Goal: Check status

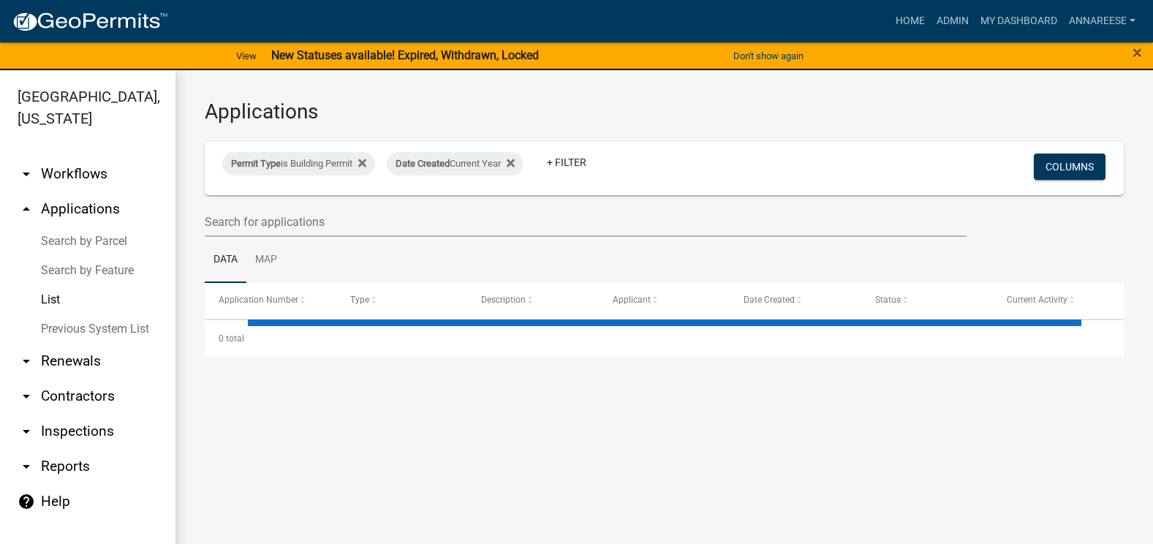
select select "3: 100"
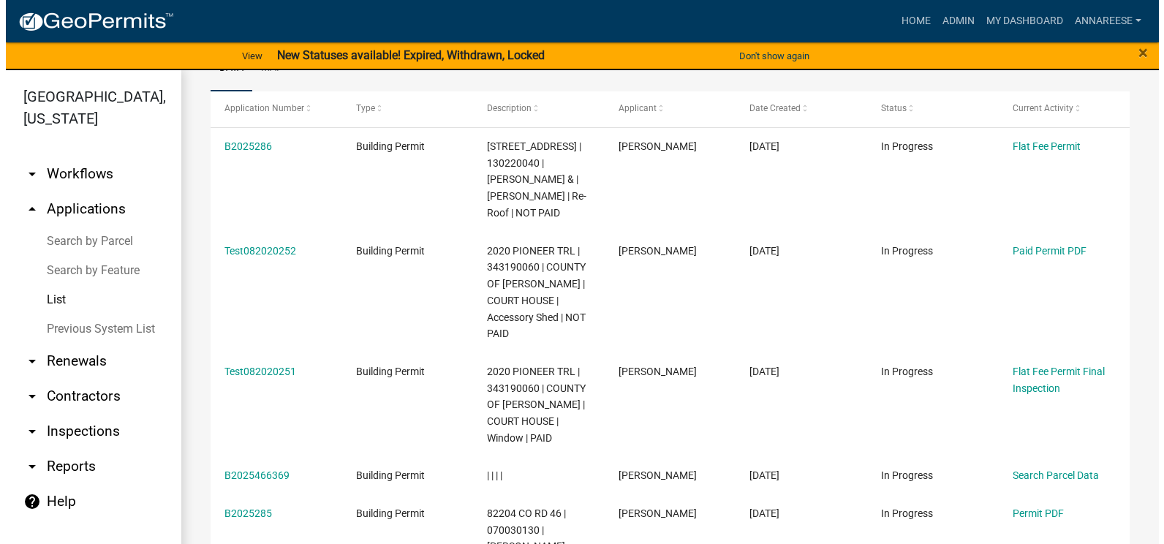
scroll to position [219, 0]
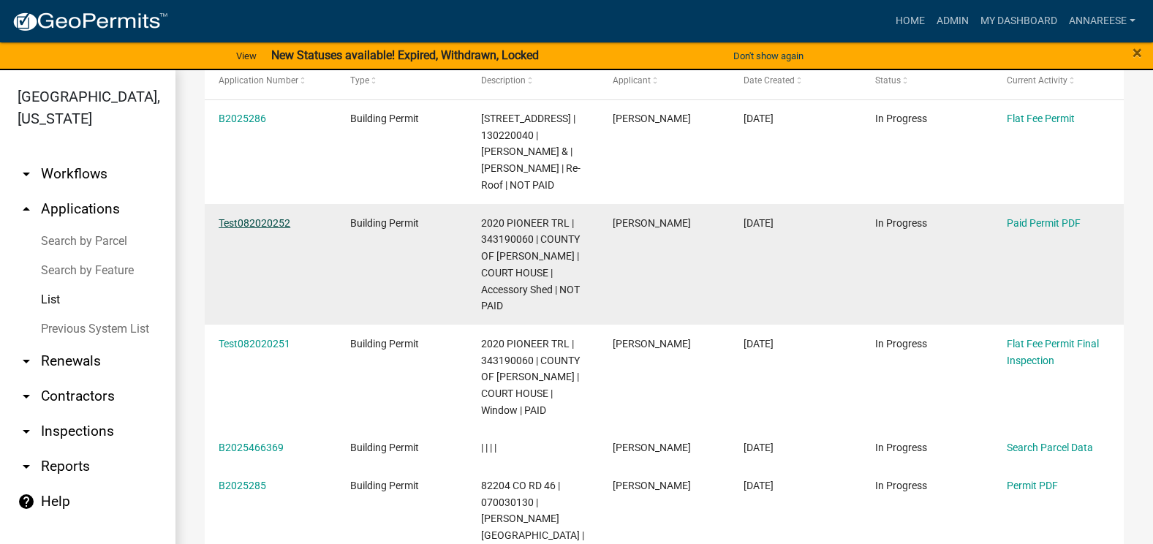
click at [280, 219] on link "Test082020252" at bounding box center [255, 223] width 72 height 12
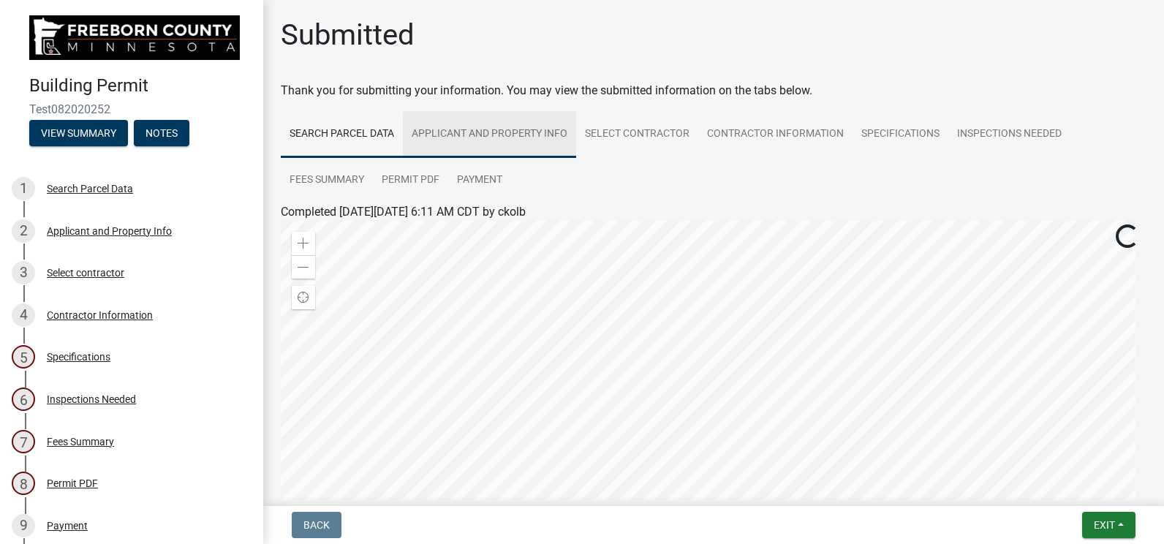
click at [486, 141] on link "Applicant and Property Info" at bounding box center [489, 134] width 173 height 47
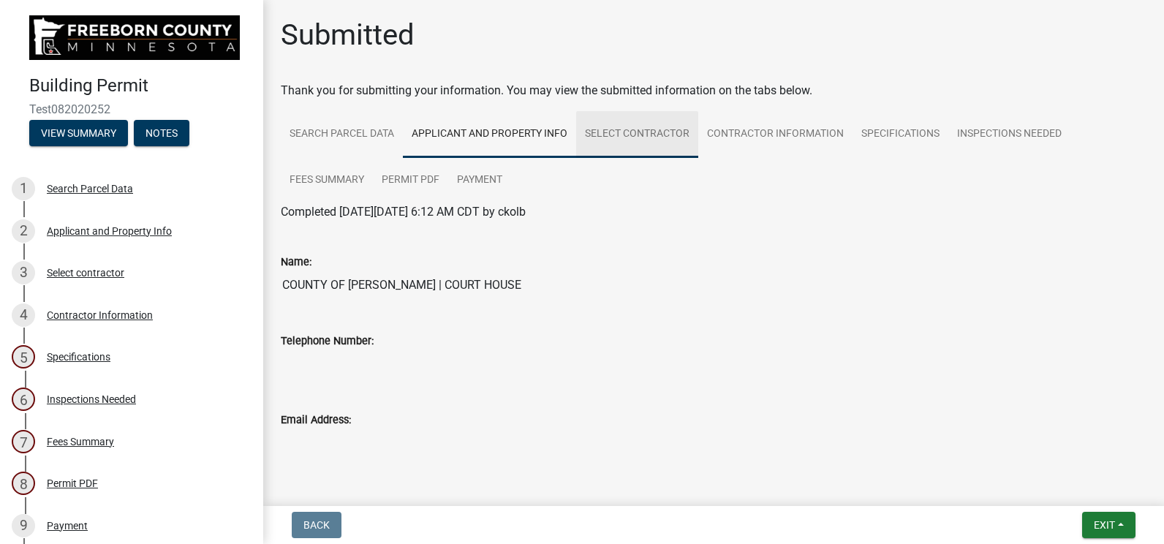
click at [647, 157] on link "Select contractor" at bounding box center [637, 134] width 122 height 47
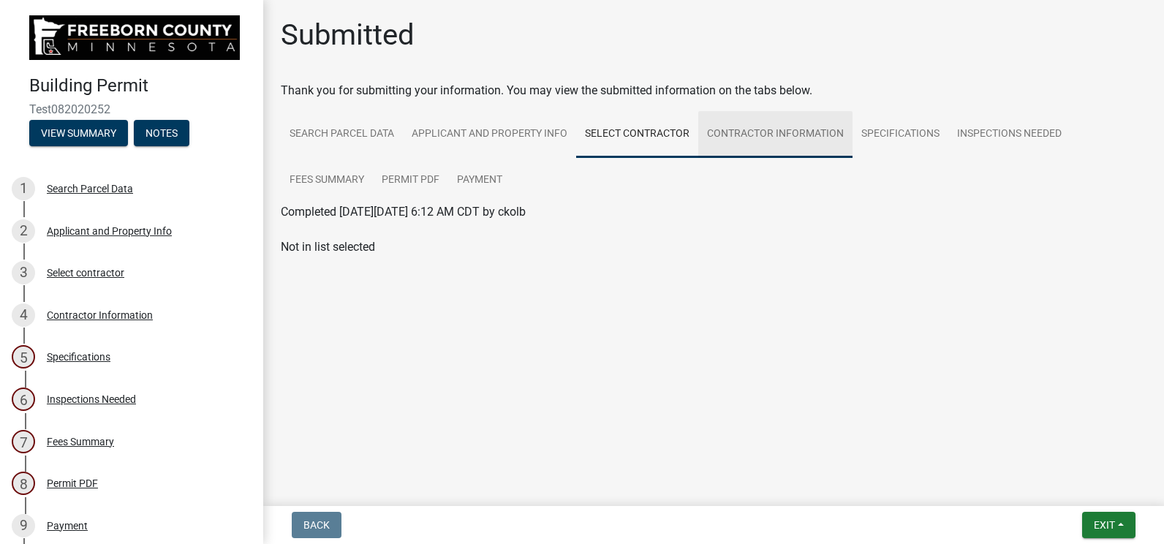
click at [748, 140] on link "Contractor Information" at bounding box center [775, 134] width 154 height 47
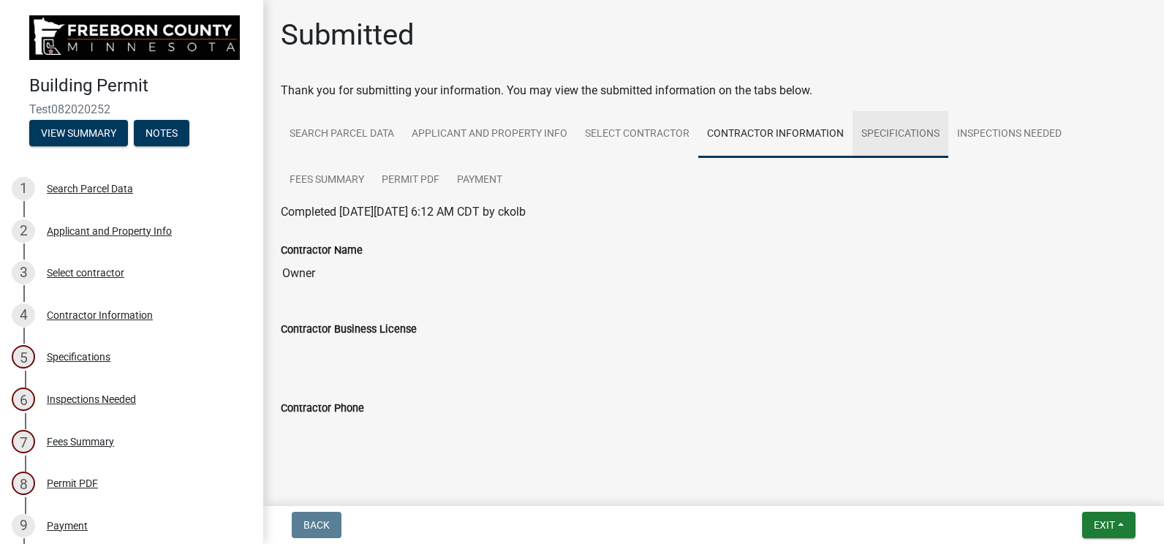
click at [884, 140] on link "Specifications" at bounding box center [900, 134] width 96 height 47
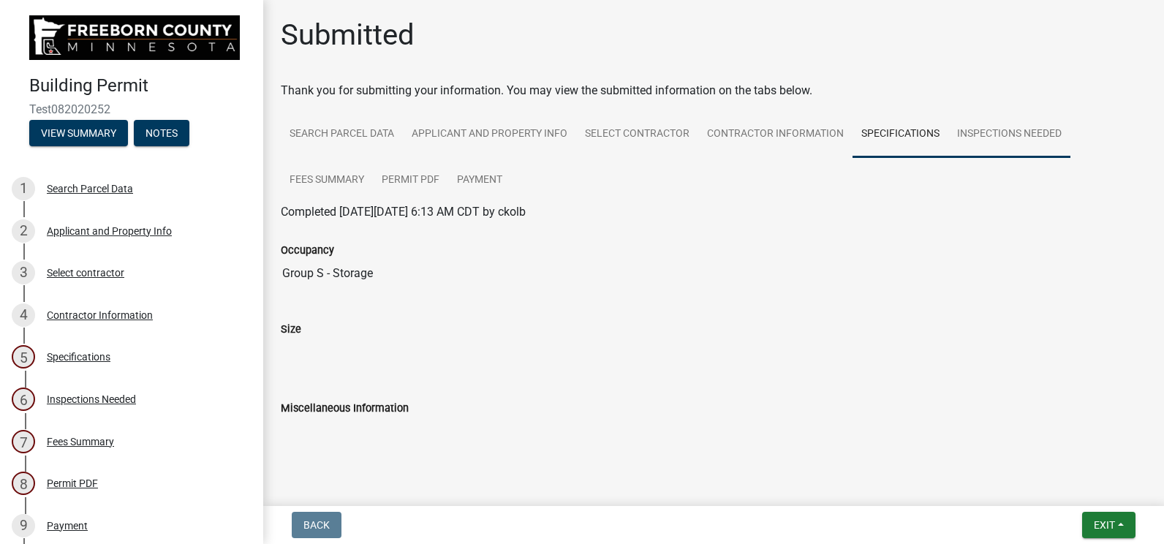
click at [1001, 115] on link "Inspections Needed" at bounding box center [1009, 134] width 122 height 47
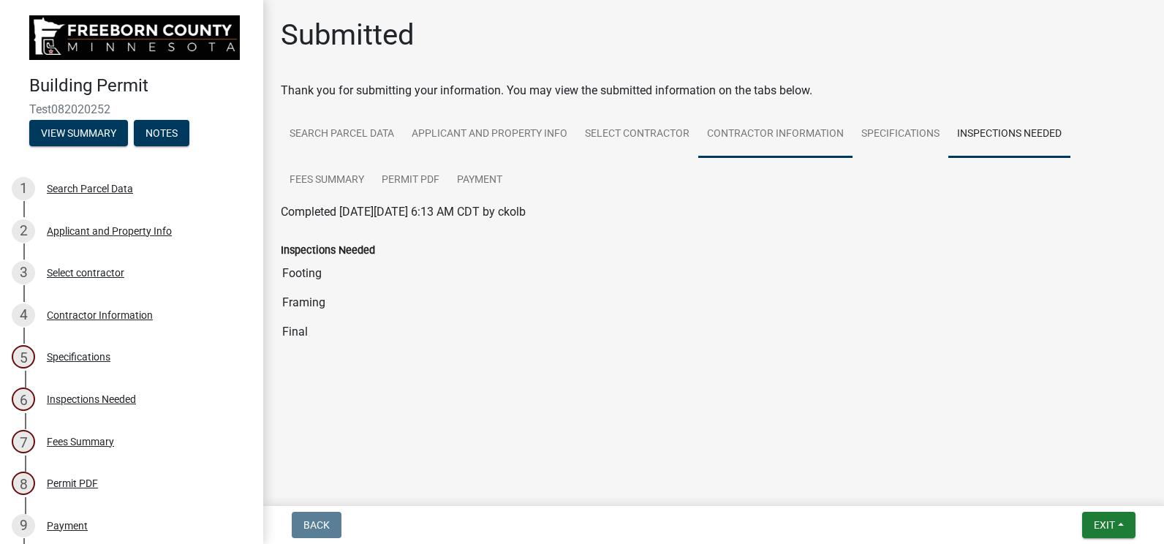
click at [817, 129] on link "Contractor Information" at bounding box center [775, 134] width 154 height 47
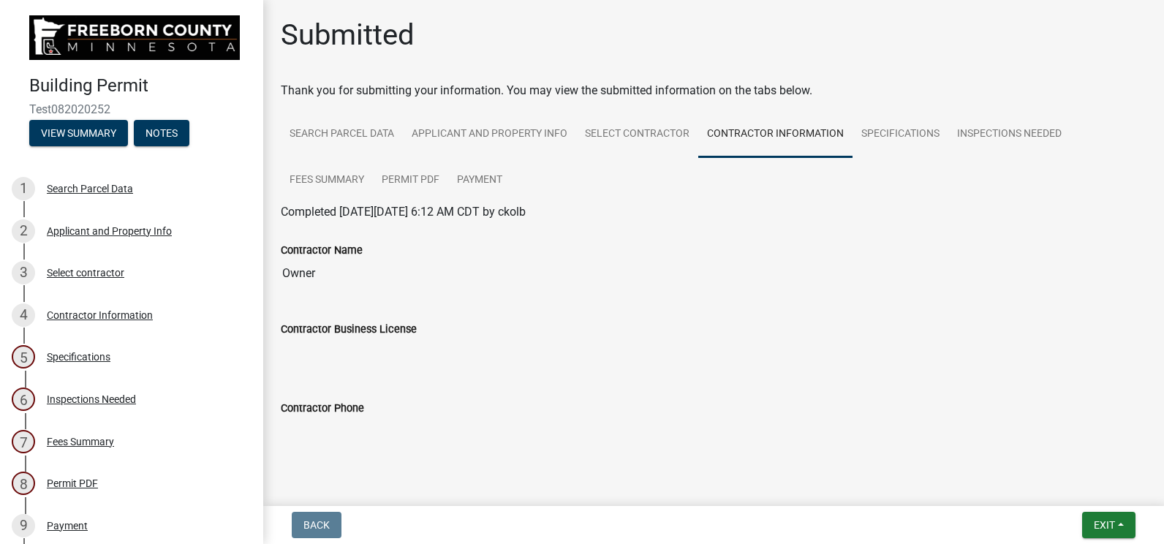
scroll to position [32, 0]
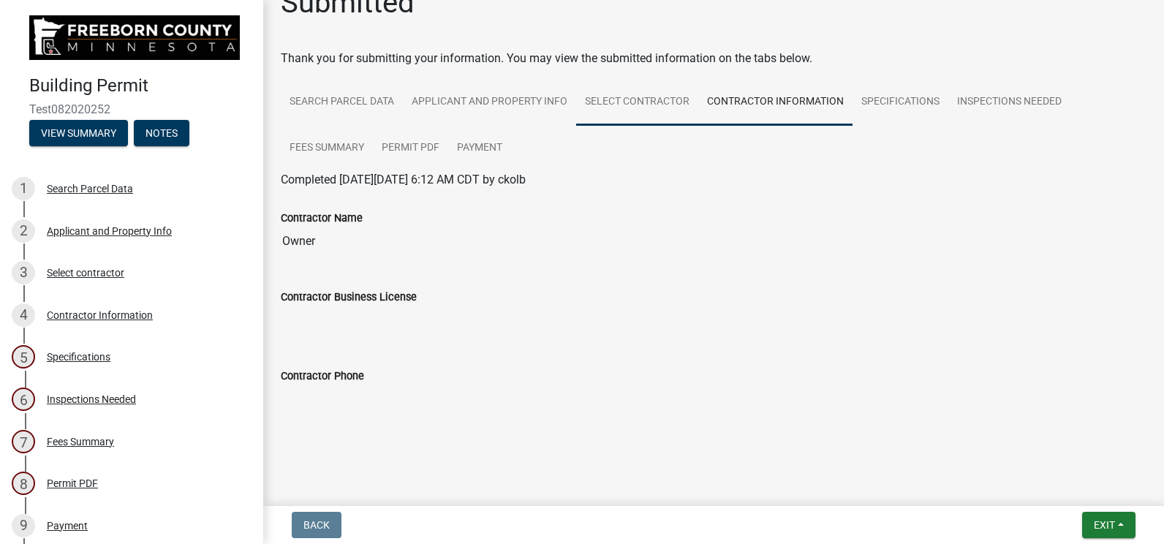
click at [629, 97] on link "Select contractor" at bounding box center [637, 102] width 122 height 47
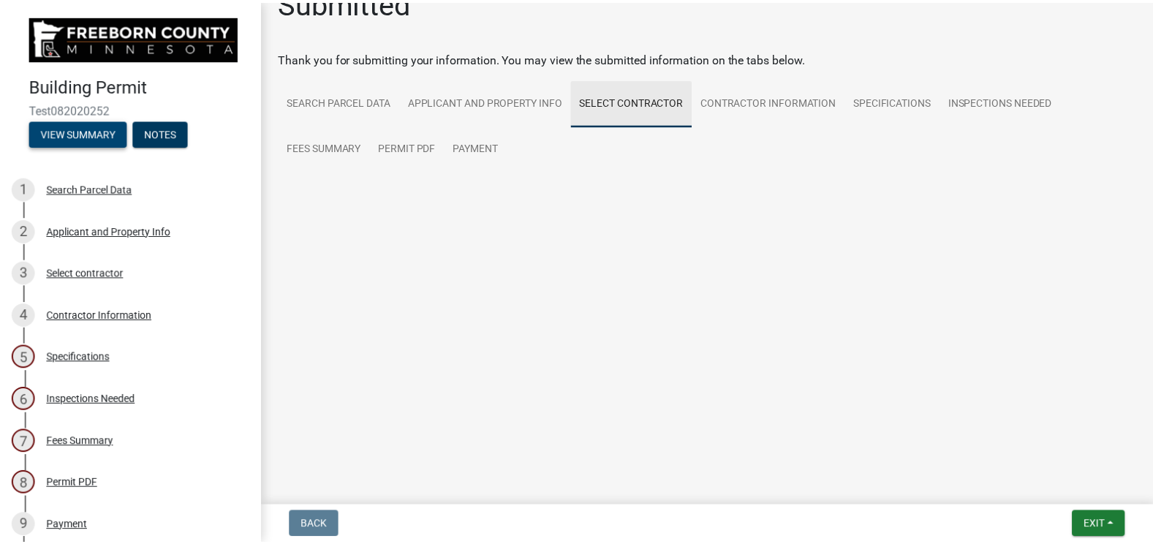
scroll to position [0, 0]
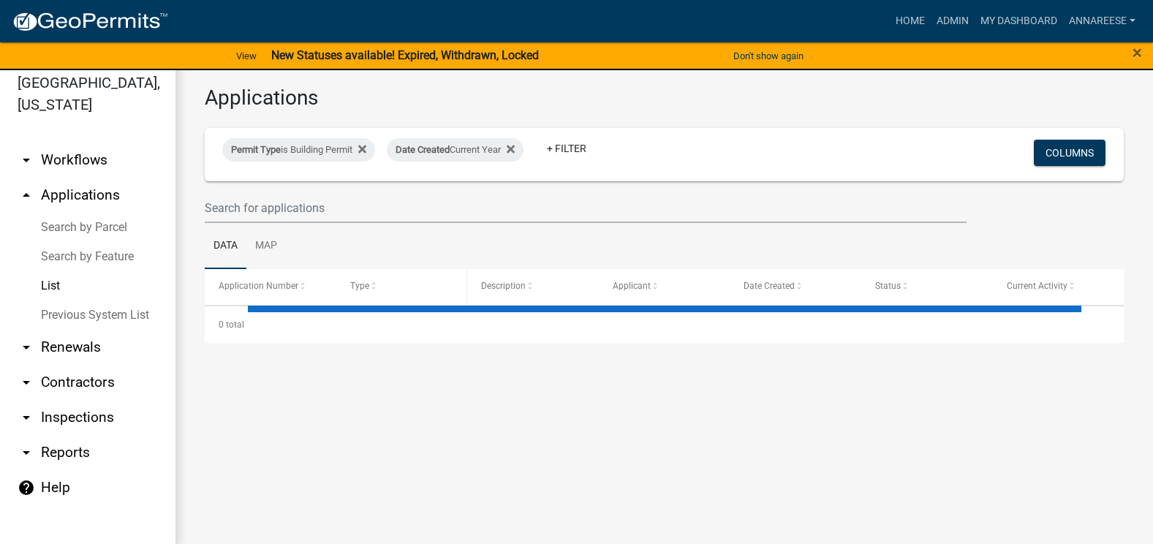
select select "3: 100"
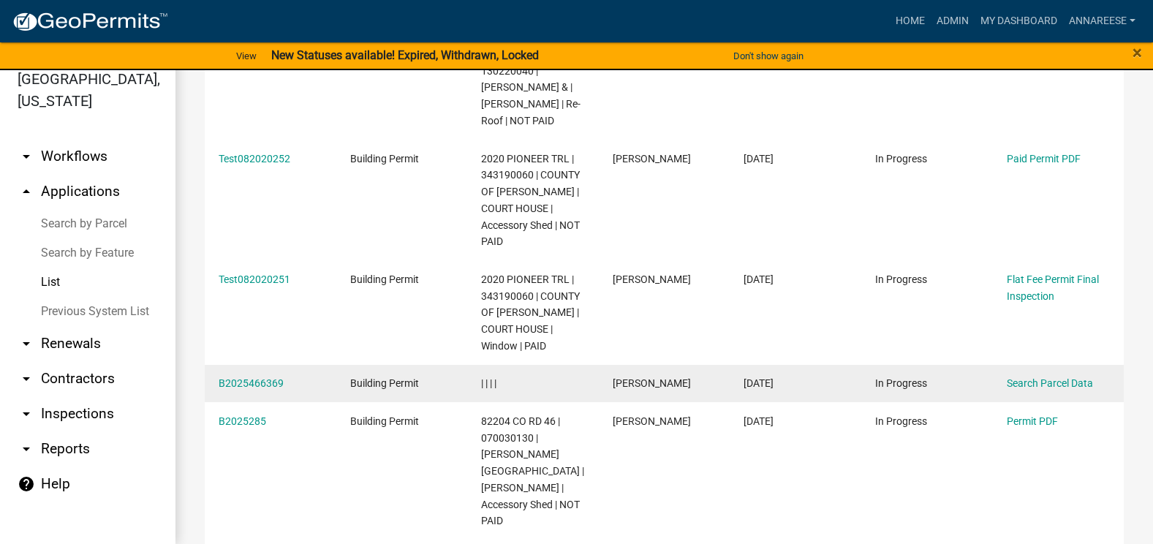
scroll to position [292, 0]
